Goal: Navigation & Orientation: Find specific page/section

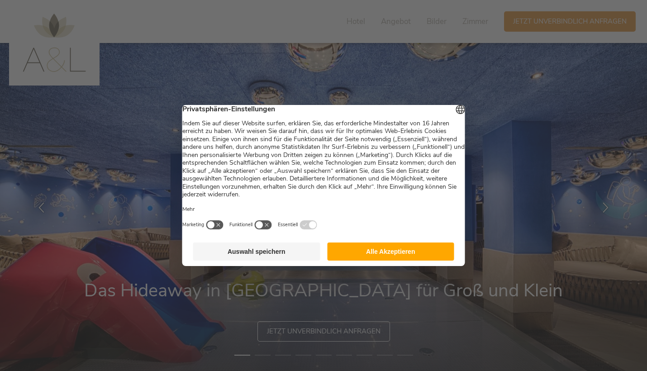
click at [407, 260] on button "Alle Akzeptieren" at bounding box center [390, 252] width 127 height 18
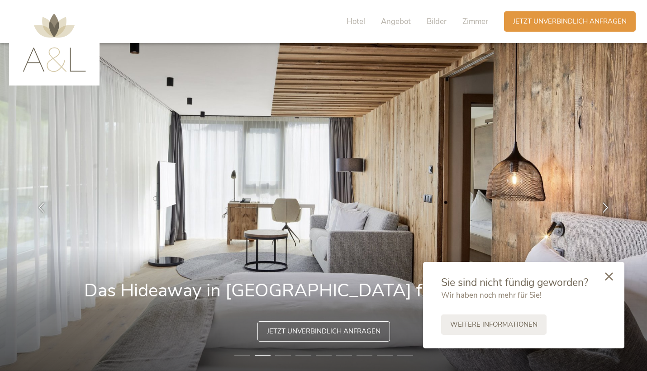
click at [609, 270] on div at bounding box center [609, 277] width 31 height 32
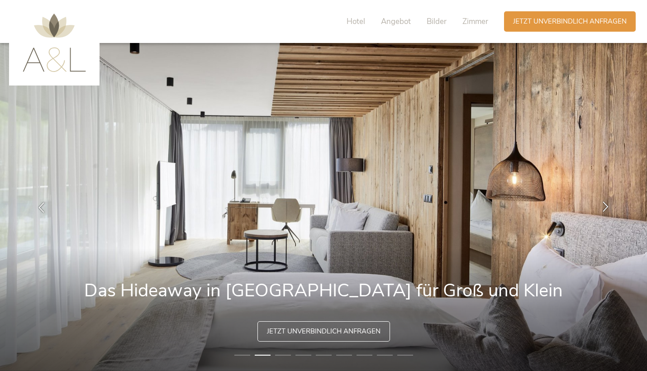
click at [606, 201] on icon at bounding box center [606, 206] width 10 height 10
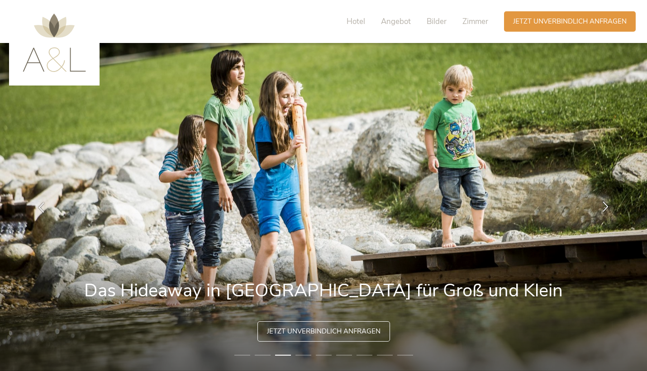
click at [606, 201] on icon at bounding box center [606, 206] width 10 height 10
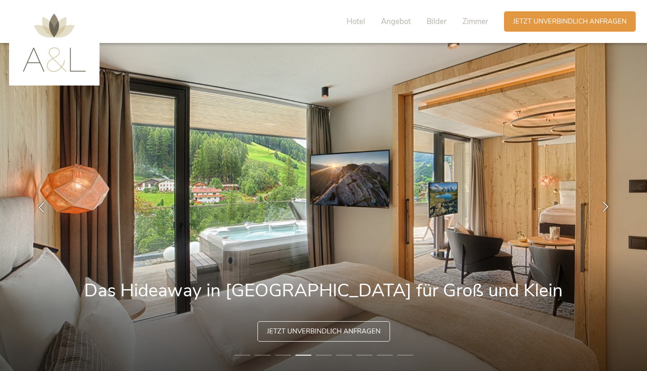
click at [606, 201] on icon at bounding box center [606, 206] width 10 height 10
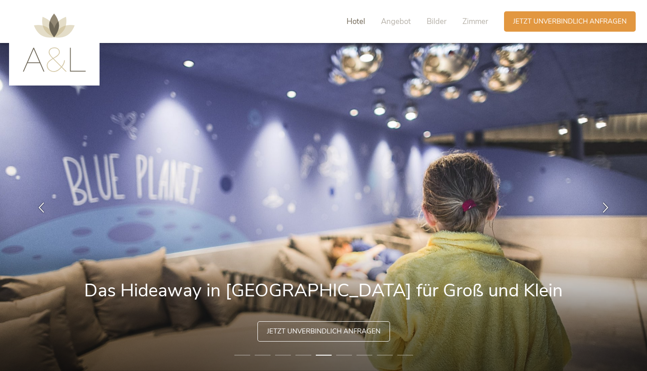
click at [356, 23] on span "Hotel" at bounding box center [356, 21] width 19 height 10
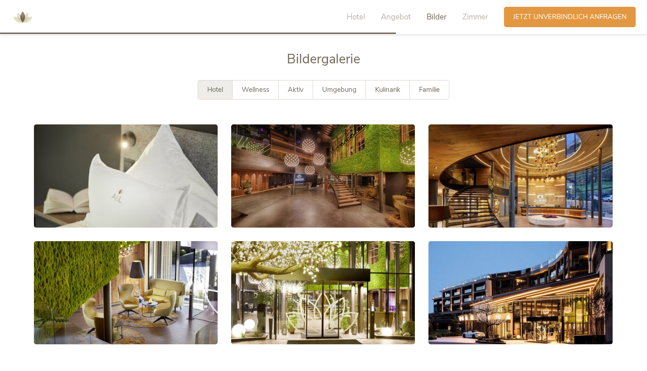
scroll to position [1608, 0]
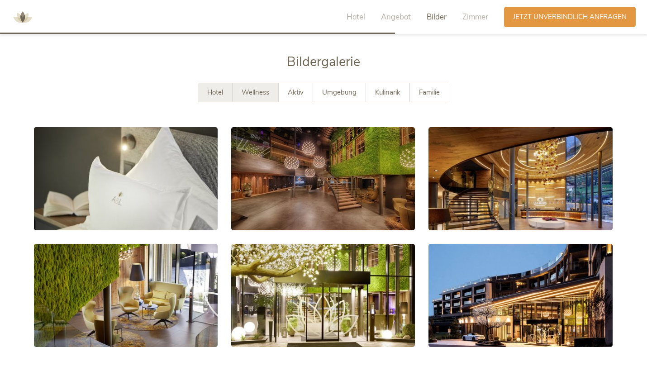
click at [252, 88] on span "Wellness" at bounding box center [256, 92] width 28 height 9
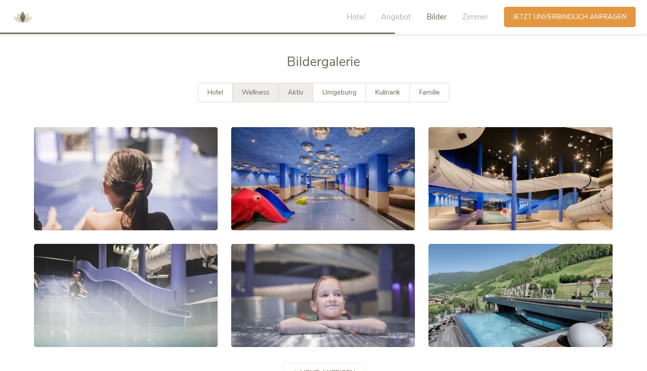
click at [304, 83] on div "Aktiv" at bounding box center [296, 92] width 34 height 19
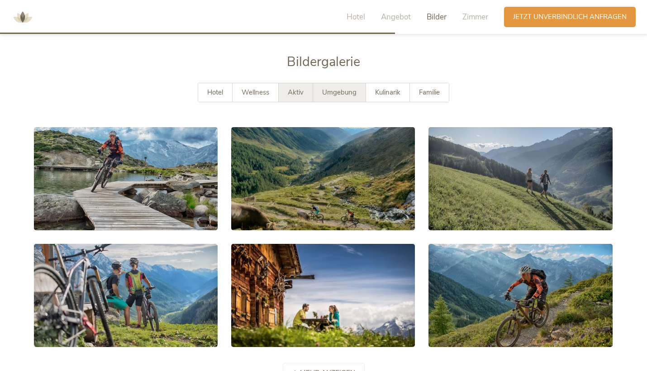
click at [345, 88] on span "Umgebung" at bounding box center [339, 92] width 34 height 9
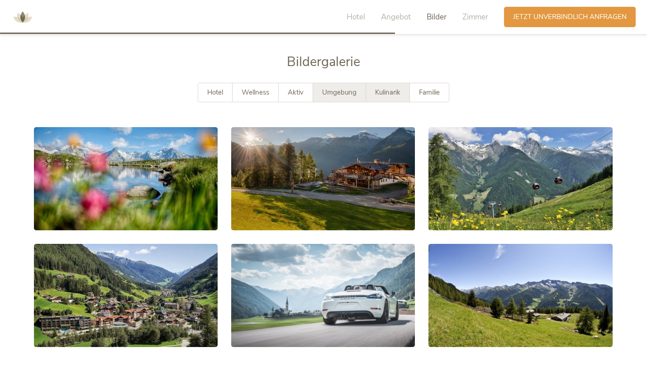
click at [393, 85] on div "Kulinarik" at bounding box center [388, 92] width 44 height 19
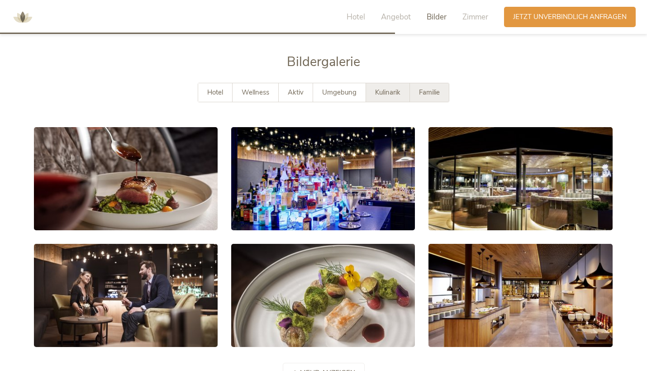
click at [420, 83] on div "Familie" at bounding box center [429, 92] width 39 height 19
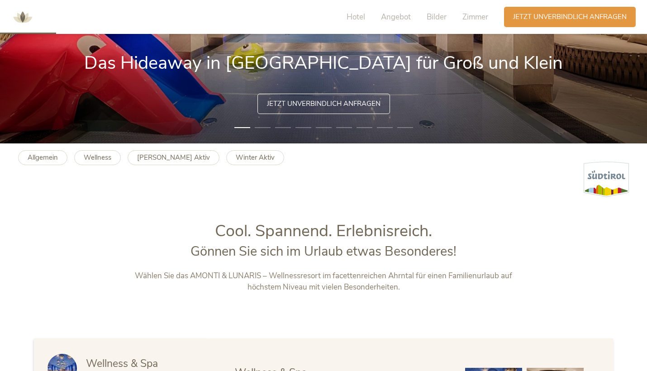
scroll to position [228, 0]
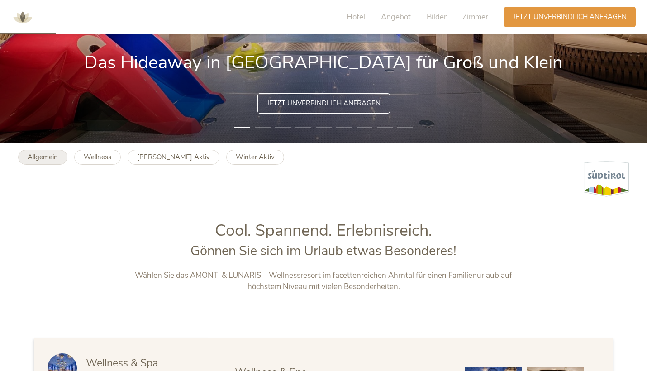
click at [57, 158] on b "Allgemein" at bounding box center [43, 157] width 30 height 9
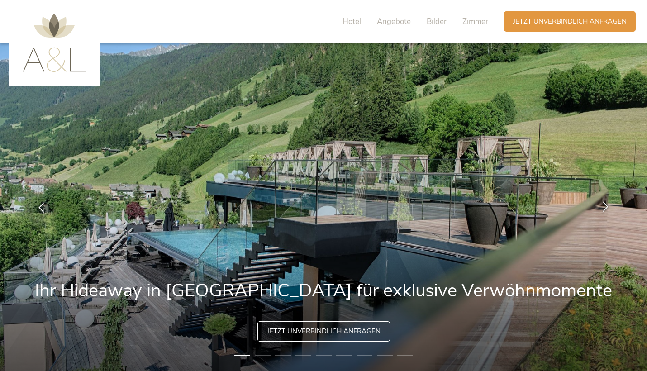
click at [601, 208] on icon at bounding box center [606, 206] width 10 height 10
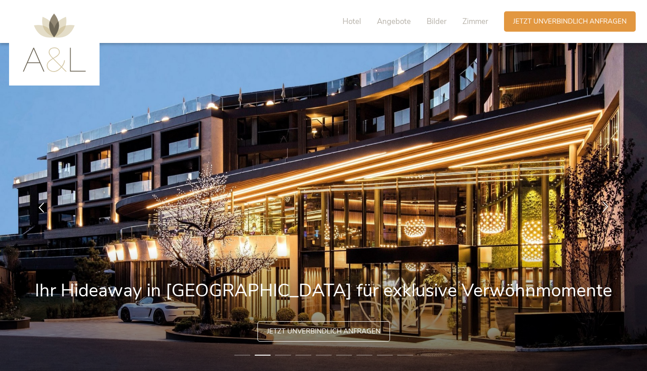
click at [601, 208] on icon at bounding box center [606, 206] width 10 height 10
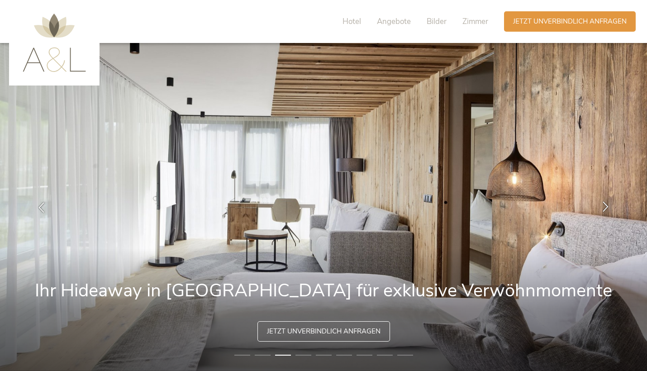
click at [601, 208] on icon at bounding box center [606, 206] width 10 height 10
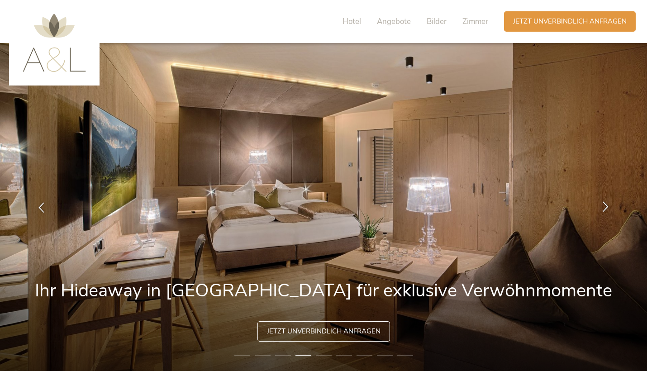
click at [601, 208] on icon at bounding box center [606, 206] width 10 height 10
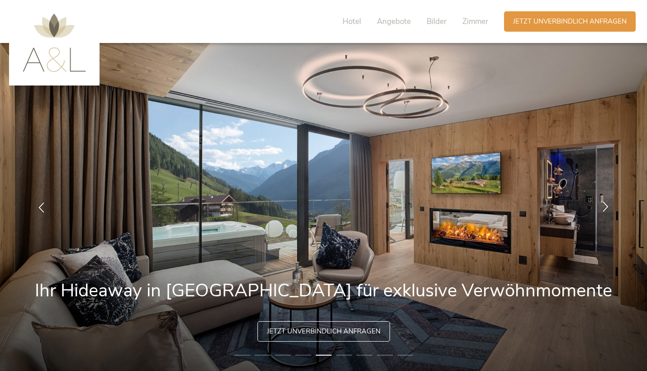
click at [601, 208] on icon at bounding box center [606, 206] width 10 height 10
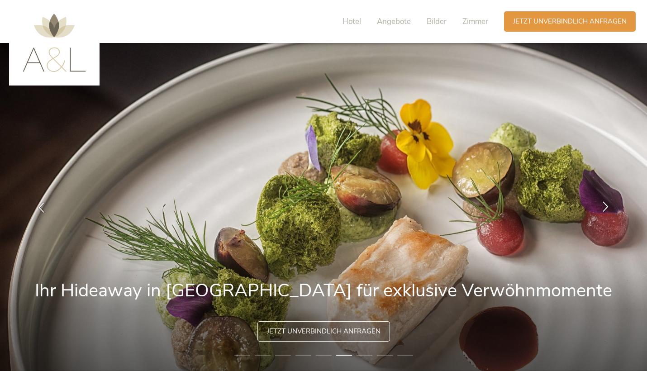
click at [601, 208] on icon at bounding box center [606, 206] width 10 height 10
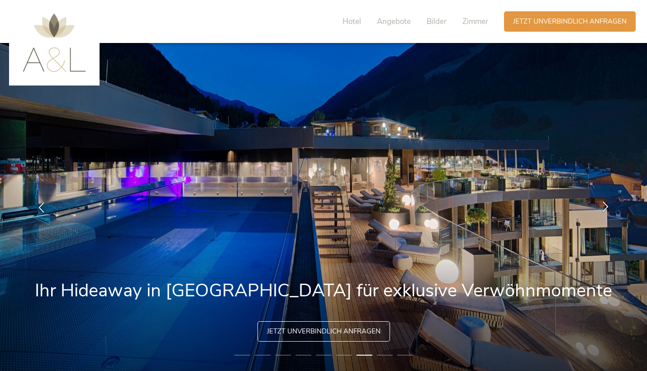
click at [601, 208] on icon at bounding box center [606, 206] width 10 height 10
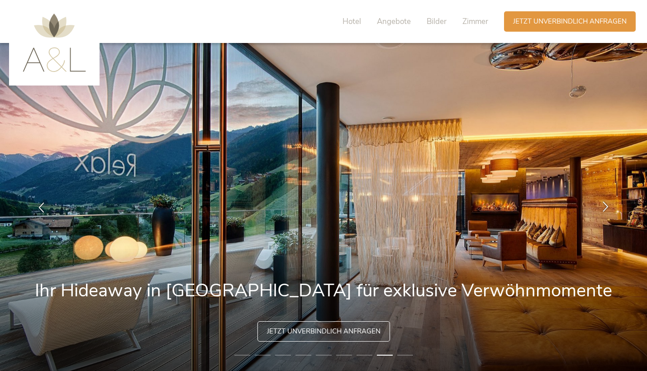
click at [601, 208] on icon at bounding box center [606, 206] width 10 height 10
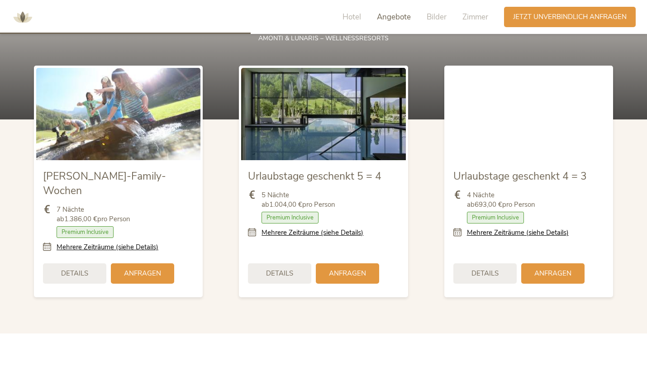
scroll to position [1047, 0]
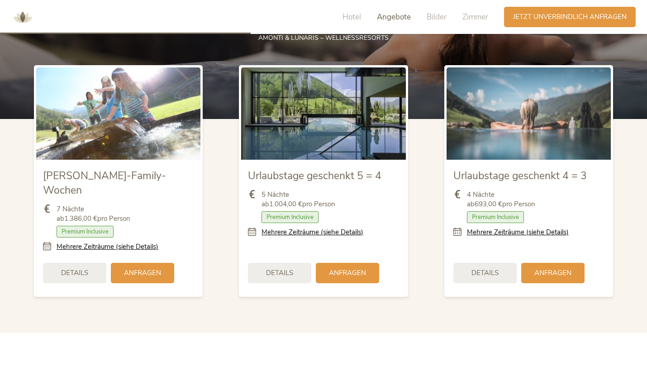
click at [463, 11] on div "Hotel Angebote Bilder Zimmer" at bounding box center [417, 17] width 173 height 20
click at [477, 18] on span "Zimmer" at bounding box center [476, 17] width 26 height 10
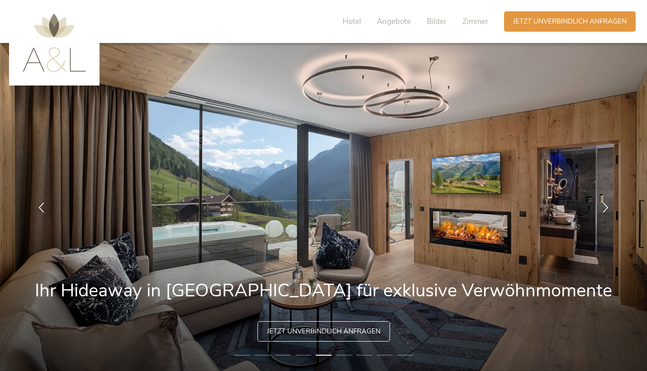
scroll to position [0, 0]
click at [608, 204] on icon at bounding box center [606, 206] width 10 height 10
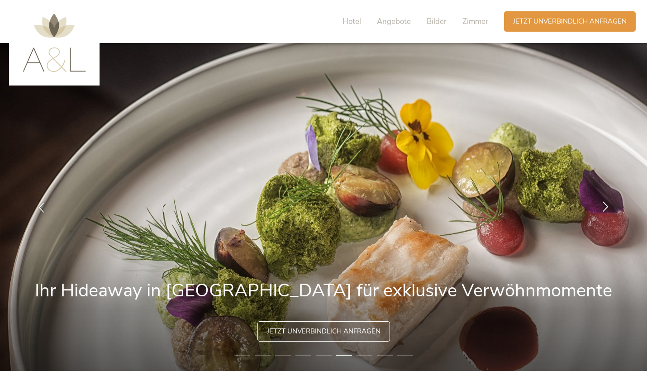
click at [608, 204] on icon at bounding box center [606, 206] width 10 height 10
